Goal: Transaction & Acquisition: Book appointment/travel/reservation

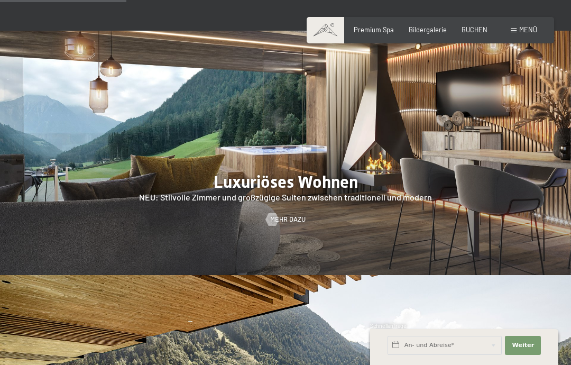
scroll to position [882, 0]
click at [345, 185] on div at bounding box center [285, 153] width 571 height 244
click at [294, 194] on div at bounding box center [285, 153] width 571 height 244
click at [276, 226] on div at bounding box center [272, 219] width 7 height 13
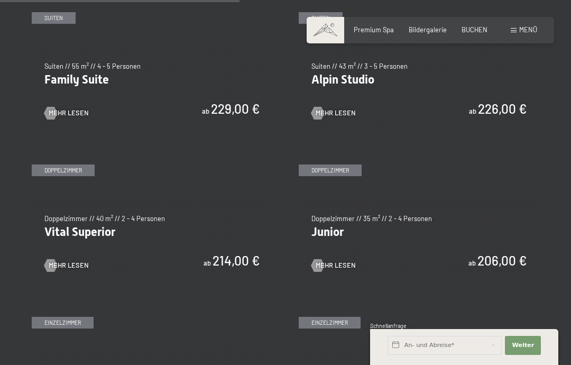
scroll to position [1026, 0]
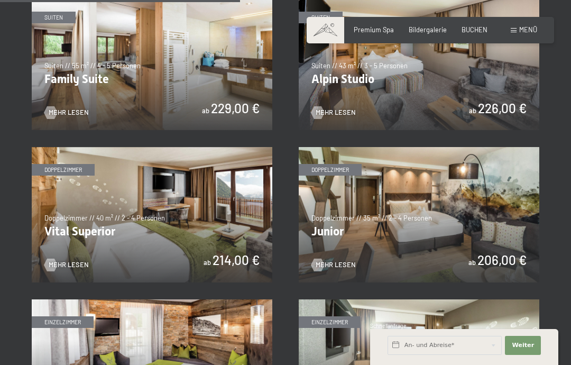
click at [140, 231] on img at bounding box center [152, 214] width 241 height 135
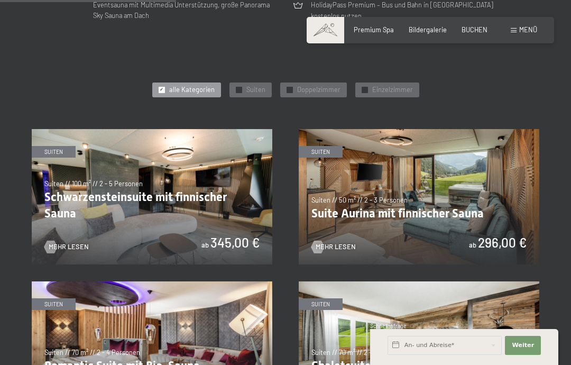
scroll to position [741, 0]
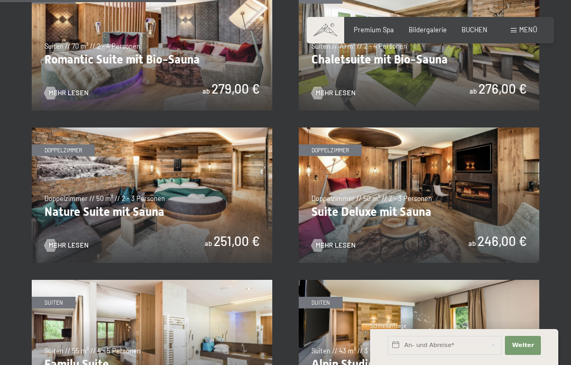
click at [376, 206] on img at bounding box center [419, 195] width 241 height 135
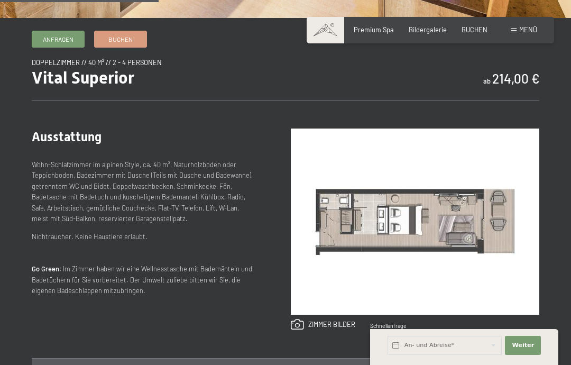
scroll to position [324, 0]
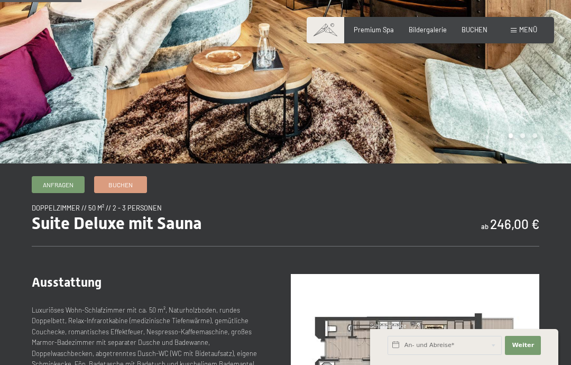
scroll to position [162, 0]
